Goal: Information Seeking & Learning: Learn about a topic

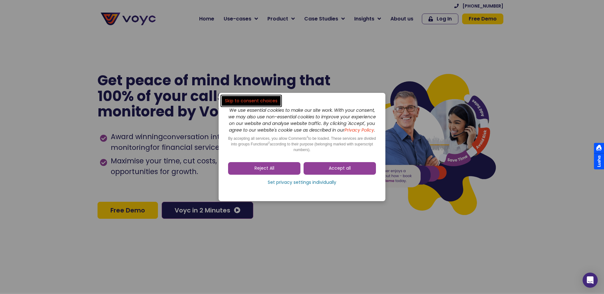
click at [320, 173] on link "Accept all" at bounding box center [340, 168] width 72 height 13
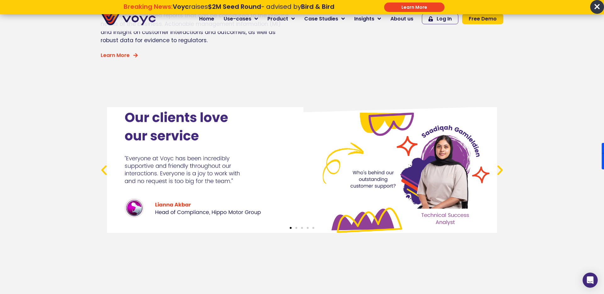
scroll to position [2354, 0]
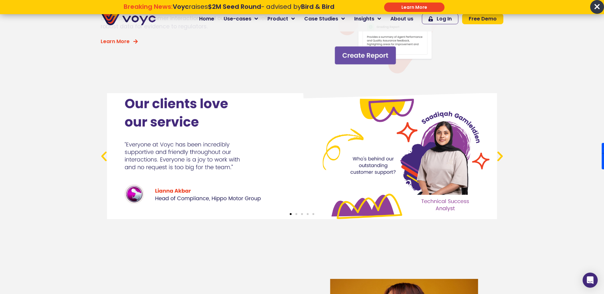
click at [395, 3] on input "******" at bounding box center [414, 7] width 60 height 9
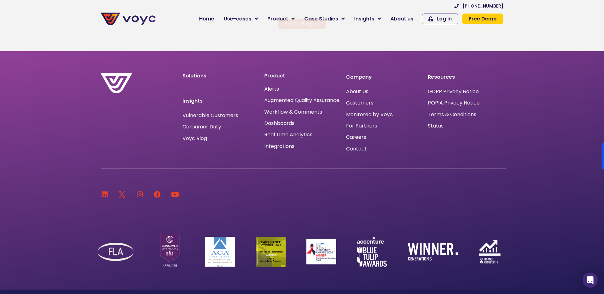
scroll to position [4233, 0]
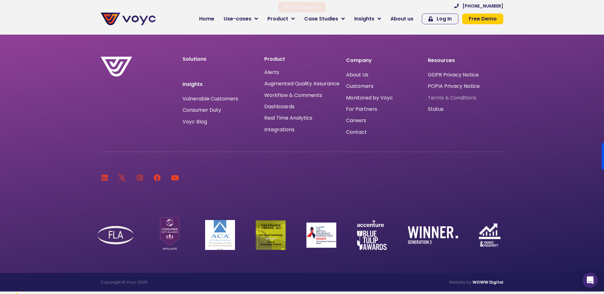
click at [453, 98] on span "Terms & Conditions" at bounding box center [452, 98] width 48 height 0
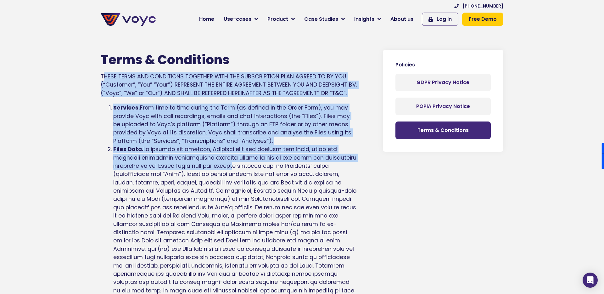
drag, startPoint x: 167, startPoint y: 71, endPoint x: 186, endPoint y: 163, distance: 94.6
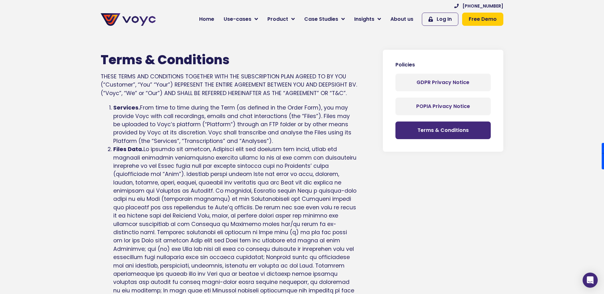
click at [196, 97] on div "Terms & Conditions THESE TERMS AND CONDITIONS TOGETHER WITH THE SUBSCRIPTION PL…" at bounding box center [229, 74] width 257 height 45
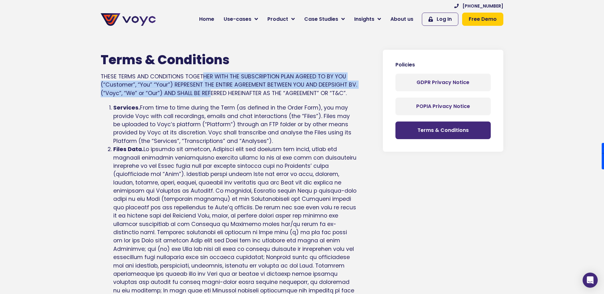
drag, startPoint x: 200, startPoint y: 79, endPoint x: 205, endPoint y: 87, distance: 9.6
click at [206, 88] on div "Terms & Conditions THESE TERMS AND CONDITIONS TOGETHER WITH THE SUBSCRIPTION PL…" at bounding box center [229, 74] width 257 height 45
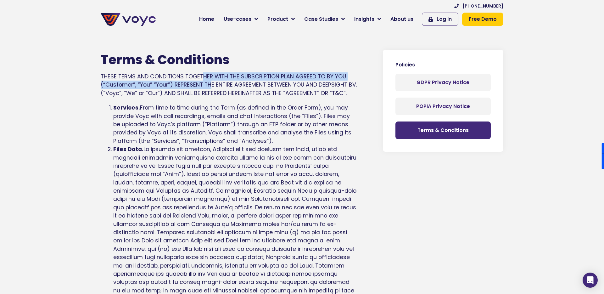
click at [205, 87] on div "Terms & Conditions THESE TERMS AND CONDITIONS TOGETHER WITH THE SUBSCRIPTION PL…" at bounding box center [229, 74] width 257 height 45
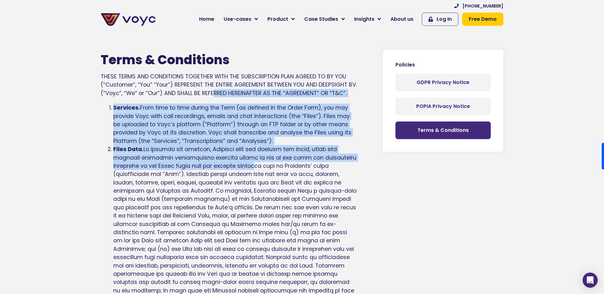
drag, startPoint x: 210, startPoint y: 101, endPoint x: 210, endPoint y: 190, distance: 88.8
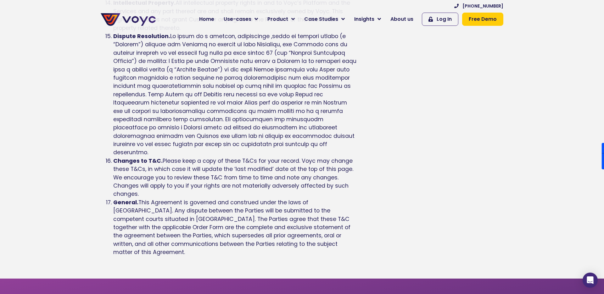
scroll to position [1329, 0]
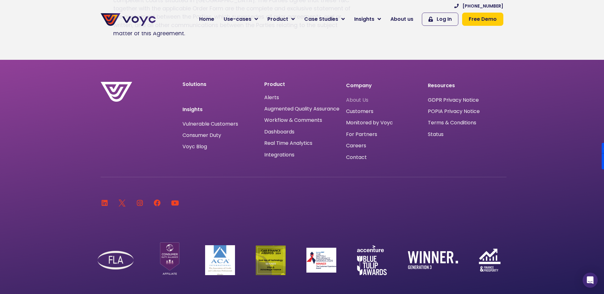
click at [359, 100] on span "About Us" at bounding box center [357, 100] width 22 height 0
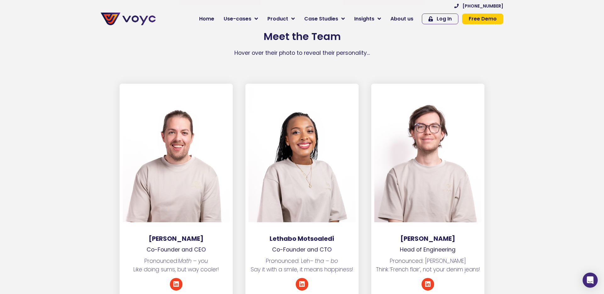
scroll to position [830, 0]
click at [178, 282] on icon at bounding box center [176, 285] width 6 height 6
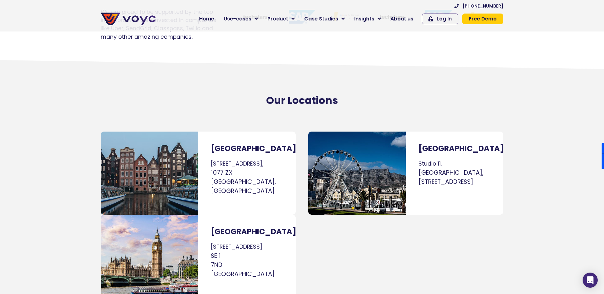
scroll to position [3560, 0]
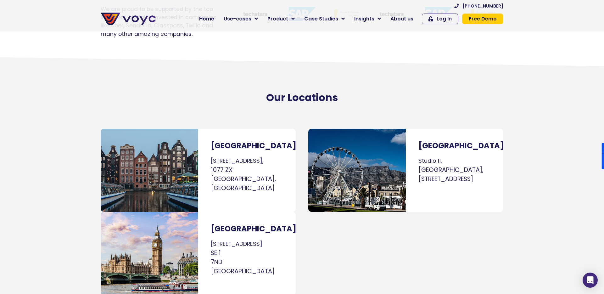
click at [319, 211] on div "[GEOGRAPHIC_DATA] [GEOGRAPHIC_DATA], [GEOGRAPHIC_DATA], [STREET_ADDRESS]" at bounding box center [404, 212] width 205 height 173
